Goal: Task Accomplishment & Management: Manage account settings

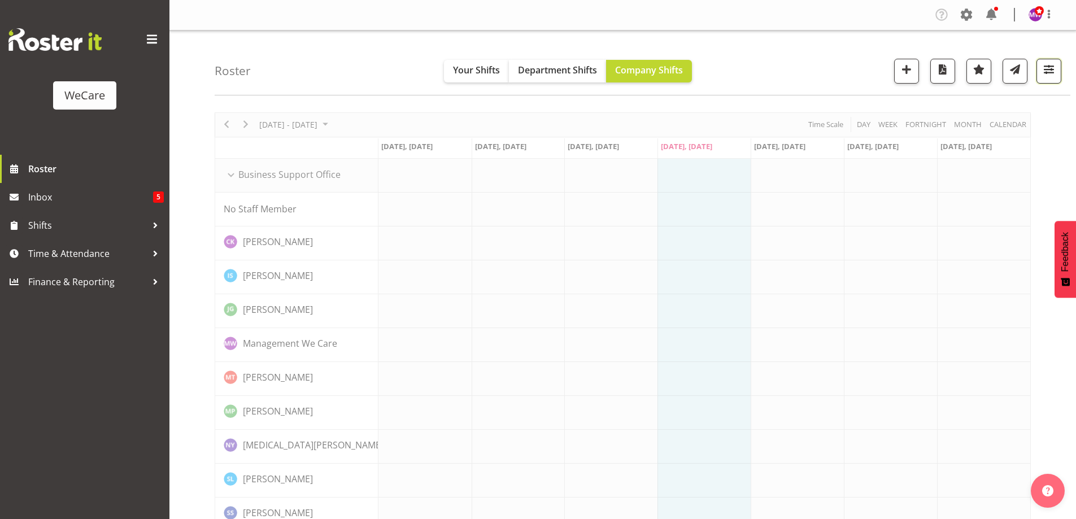
click at [1052, 65] on span "button" at bounding box center [1049, 69] width 15 height 15
click at [1010, 106] on button "All Locations" at bounding box center [978, 106] width 150 height 25
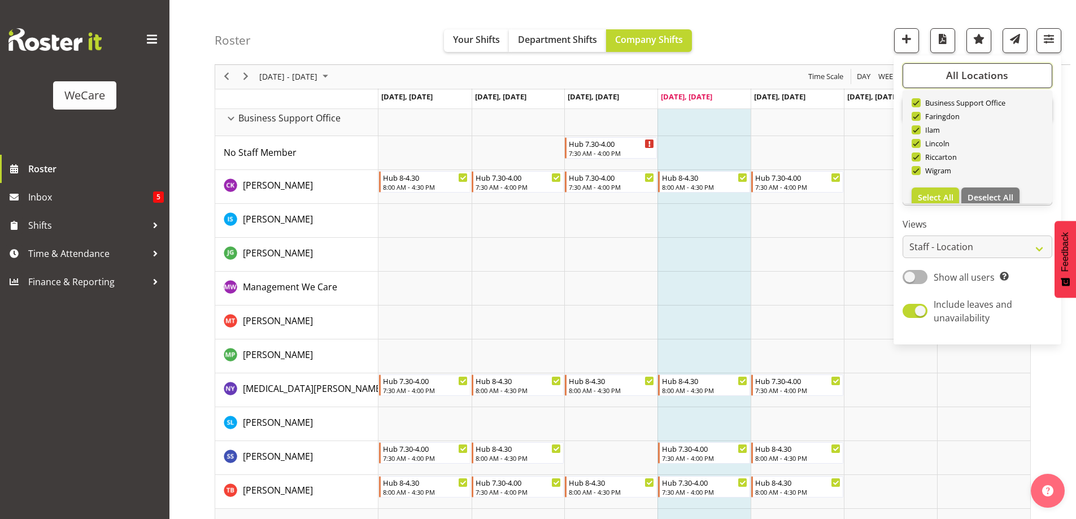
scroll to position [41, 0]
click at [985, 183] on span "Deselect All" at bounding box center [991, 185] width 46 height 11
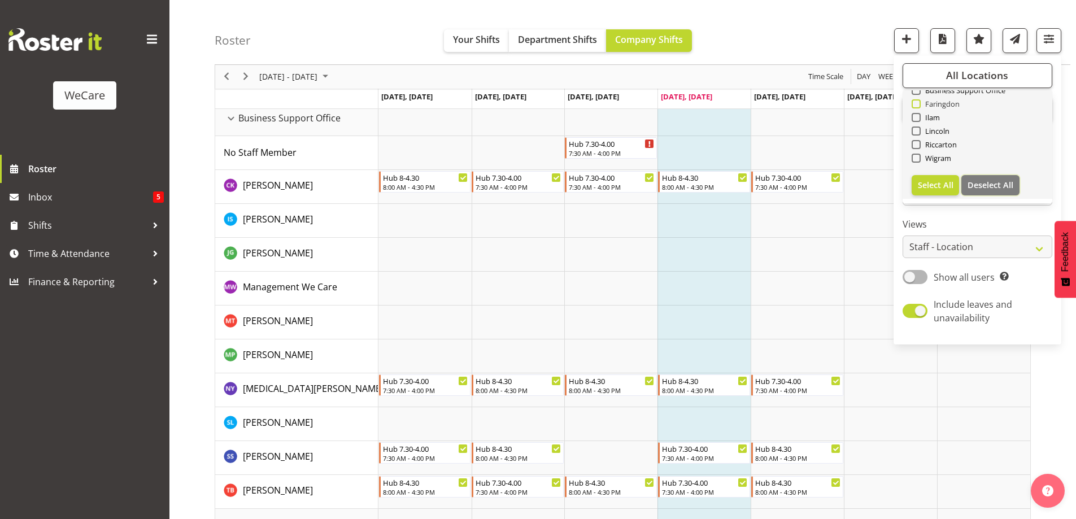
checkbox input "false"
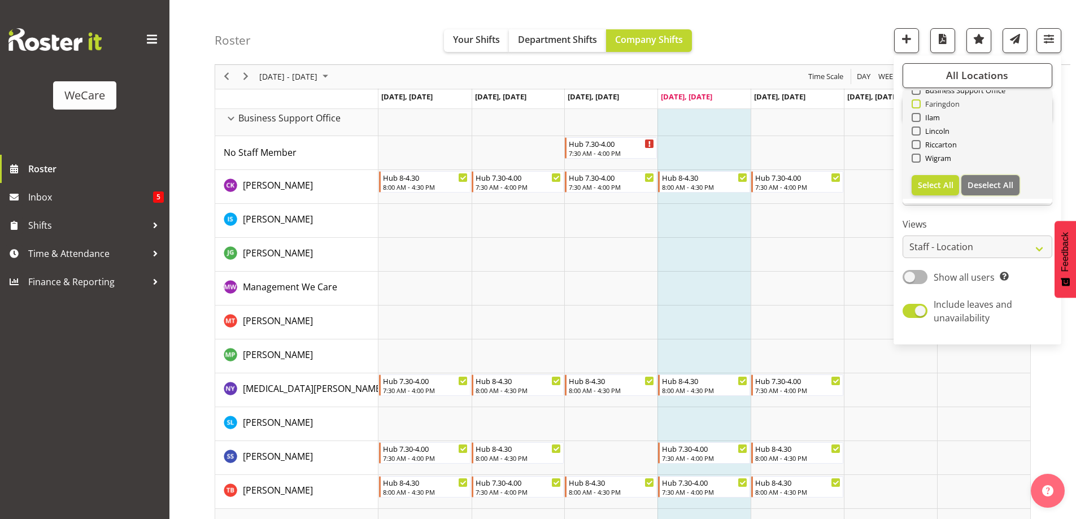
checkbox input "false"
click at [951, 94] on span "Business Support Office" at bounding box center [963, 90] width 85 height 9
click at [919, 94] on input "Business Support Office" at bounding box center [915, 90] width 7 height 7
checkbox input "true"
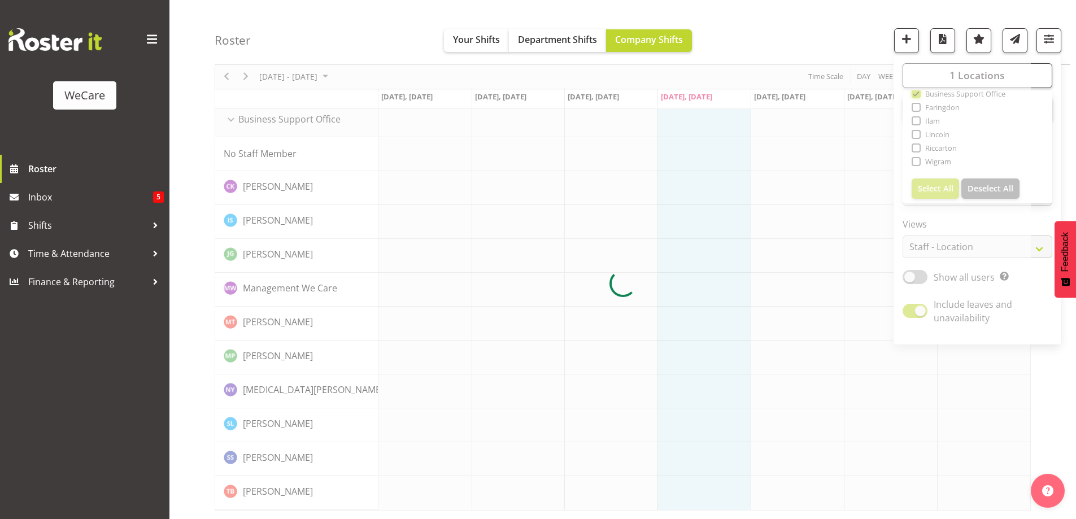
scroll to position [55, 0]
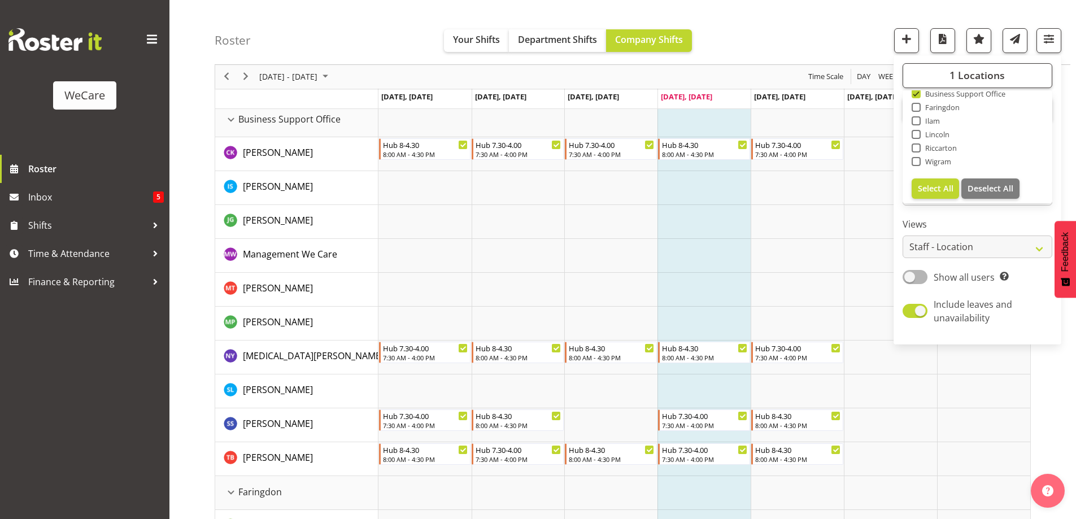
scroll to position [57, 0]
click at [813, 47] on div "Roster Your Shifts Department Shifts Company Shifts 1 Locations Clear Business …" at bounding box center [643, 32] width 856 height 65
